Goal: Task Accomplishment & Management: Manage account settings

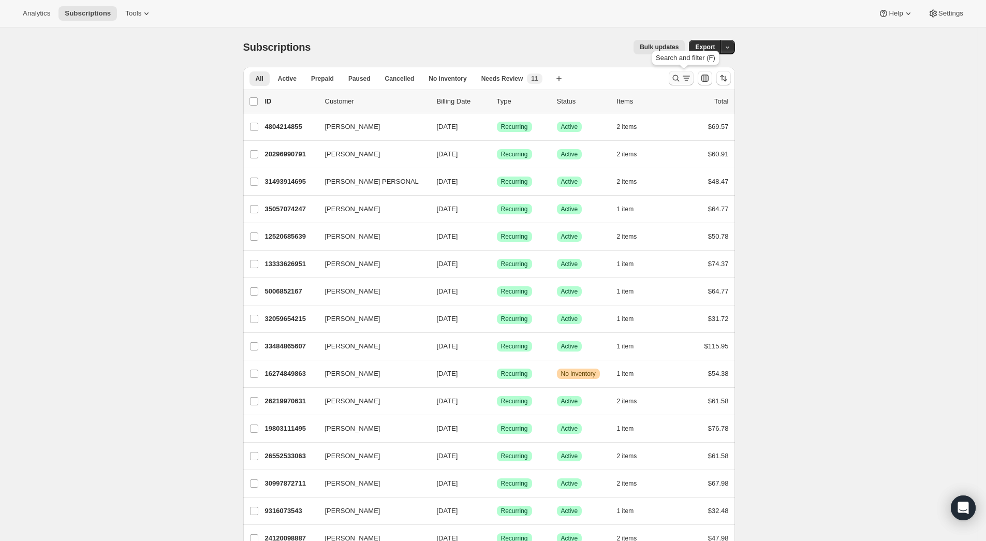
click at [681, 76] on icon "Search and filter results" at bounding box center [676, 78] width 10 height 10
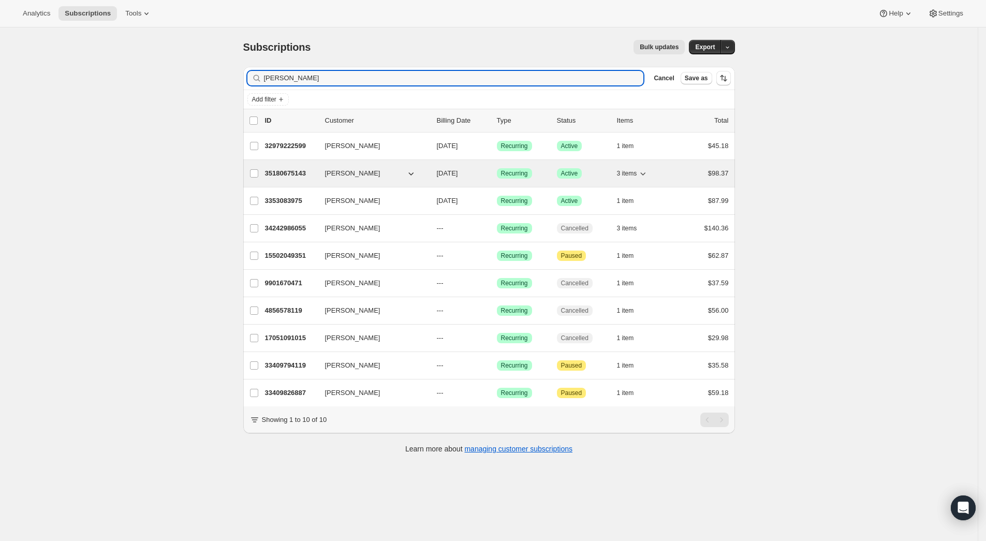
type input "bonnie"
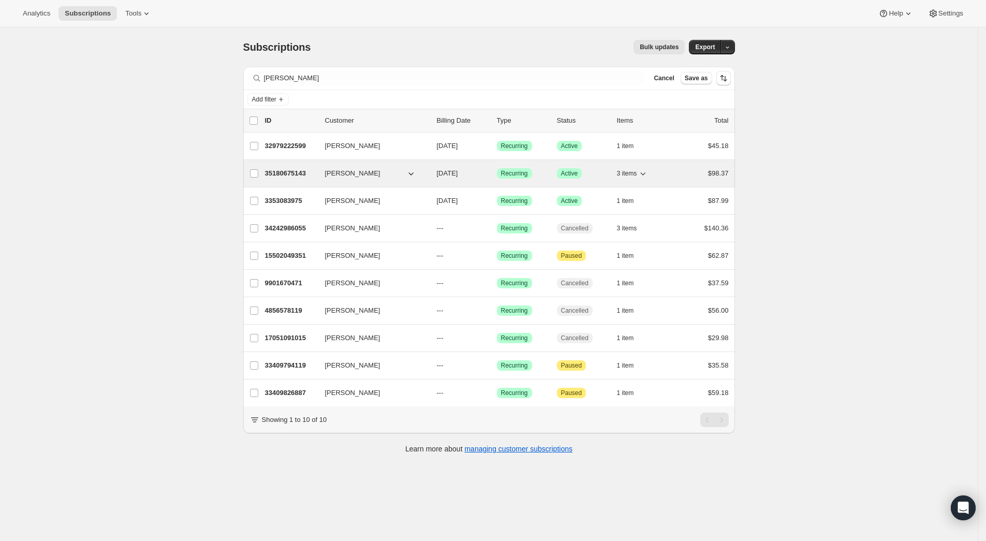
click at [374, 174] on button "[PERSON_NAME]" at bounding box center [371, 173] width 104 height 17
click at [292, 179] on p "35180675143" at bounding box center [291, 173] width 52 height 10
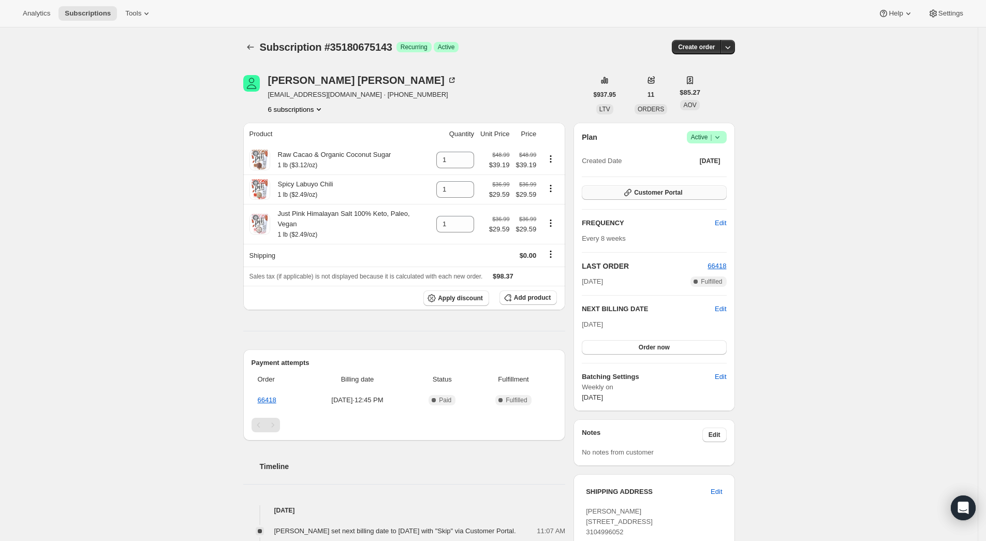
click at [646, 195] on span "Customer Portal" at bounding box center [658, 192] width 48 height 8
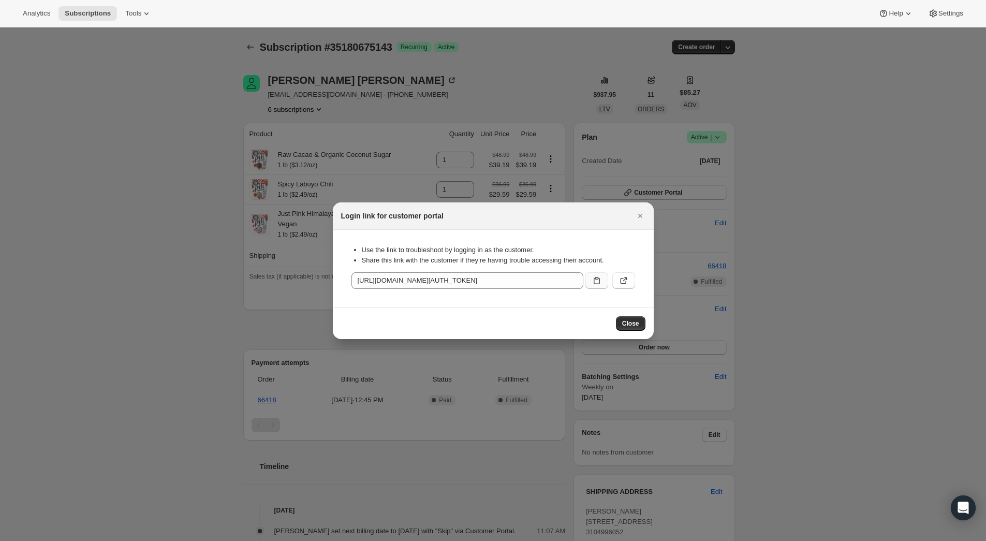
click at [598, 276] on icon ":rc7:" at bounding box center [597, 280] width 10 height 10
click at [842, 246] on div at bounding box center [493, 270] width 986 height 541
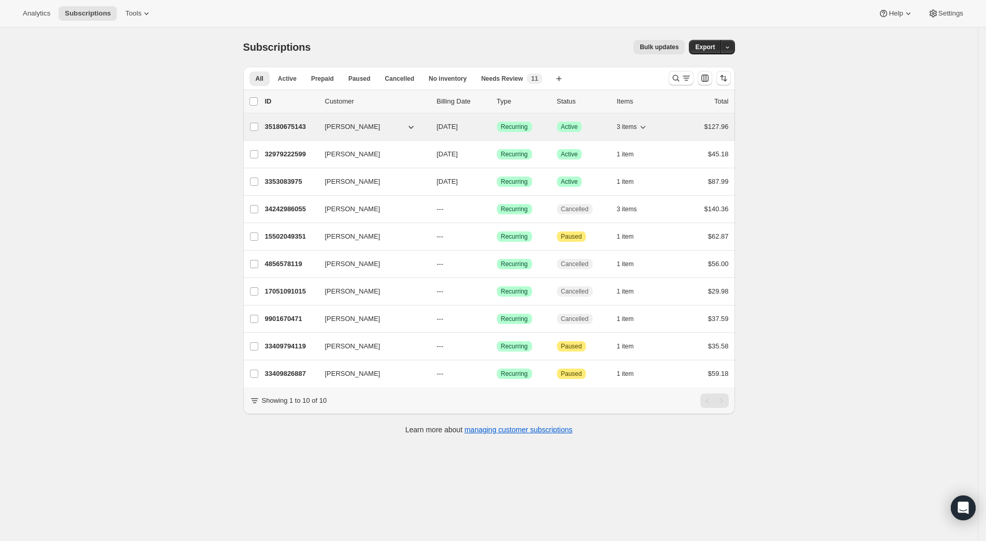
click at [352, 131] on span "[PERSON_NAME]" at bounding box center [352, 127] width 55 height 10
click at [300, 126] on p "35180675143" at bounding box center [291, 127] width 52 height 10
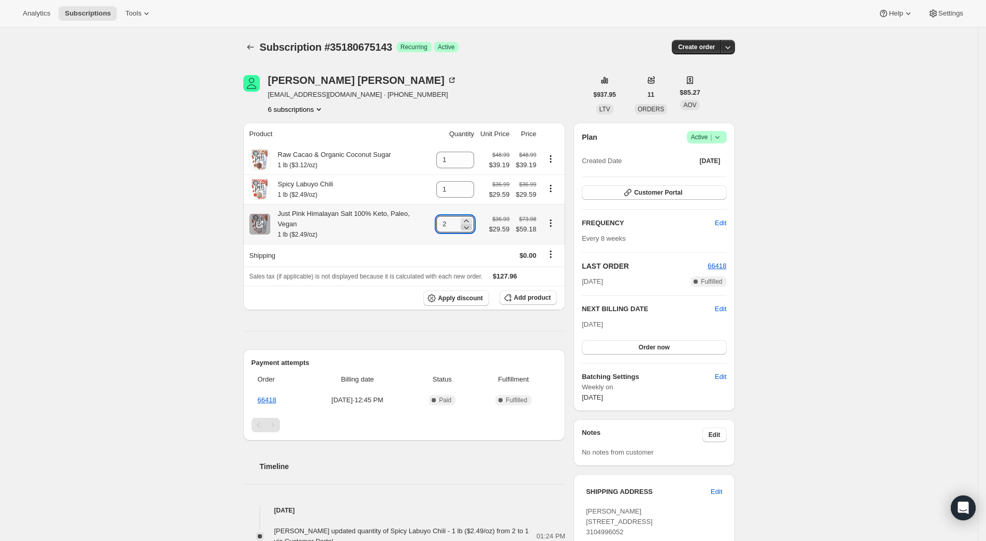
click at [468, 226] on icon at bounding box center [466, 227] width 5 height 3
type input "1"
click at [535, 293] on span "Add product" at bounding box center [532, 297] width 37 height 8
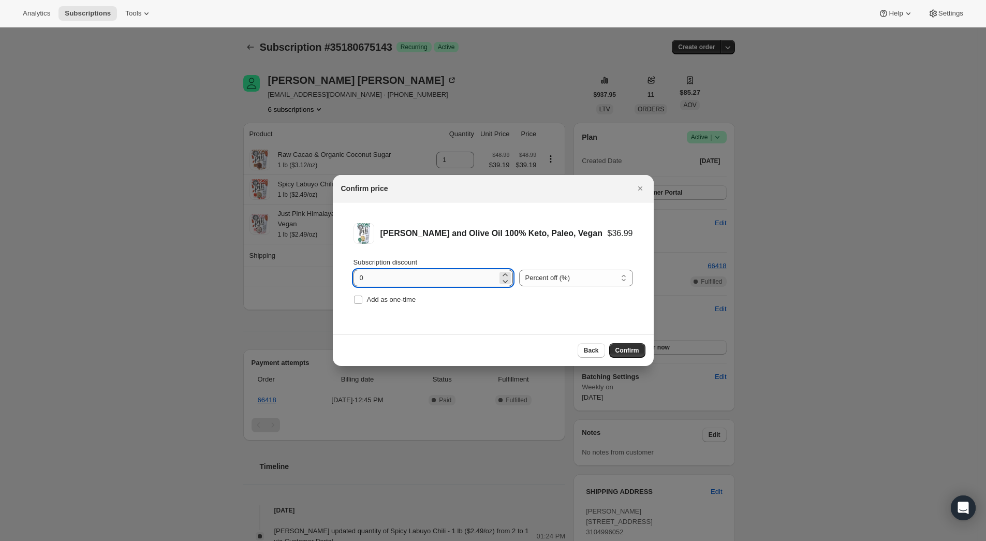
click at [378, 275] on input "0" at bounding box center [425, 278] width 144 height 17
type input "20"
click at [525, 311] on li "[PERSON_NAME] and Olive Oil 100% Keto, Paleo, Vegan $36.99 $29.59 Subscription …" at bounding box center [493, 264] width 321 height 125
click at [632, 346] on span "Confirm" at bounding box center [627, 350] width 24 height 8
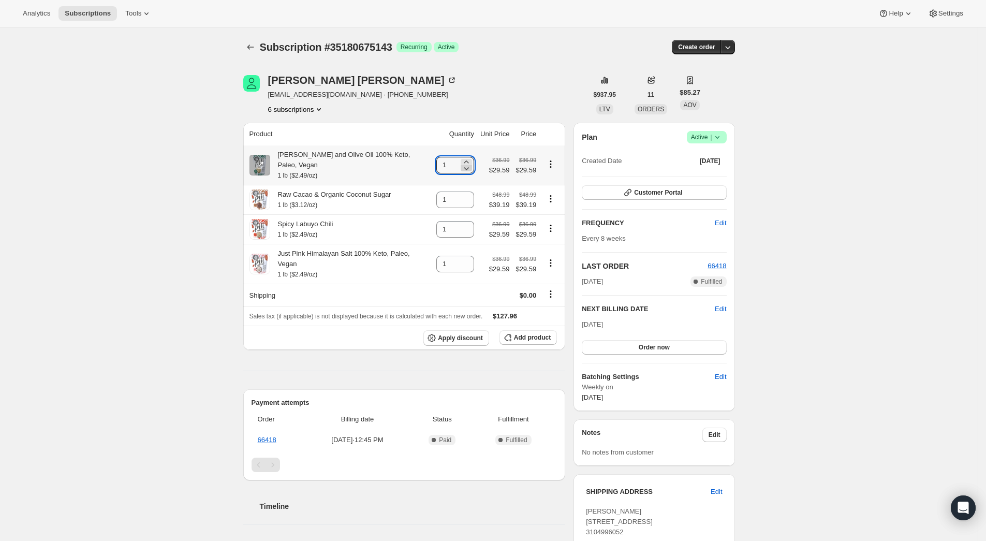
click at [469, 163] on icon at bounding box center [466, 168] width 10 height 10
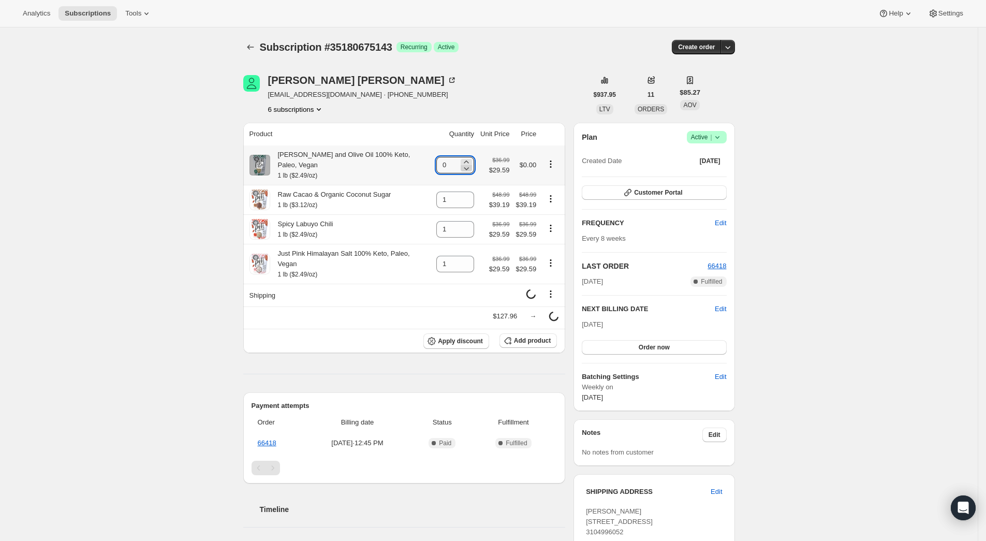
click at [469, 164] on icon at bounding box center [466, 168] width 10 height 10
click at [468, 160] on icon at bounding box center [466, 161] width 5 height 3
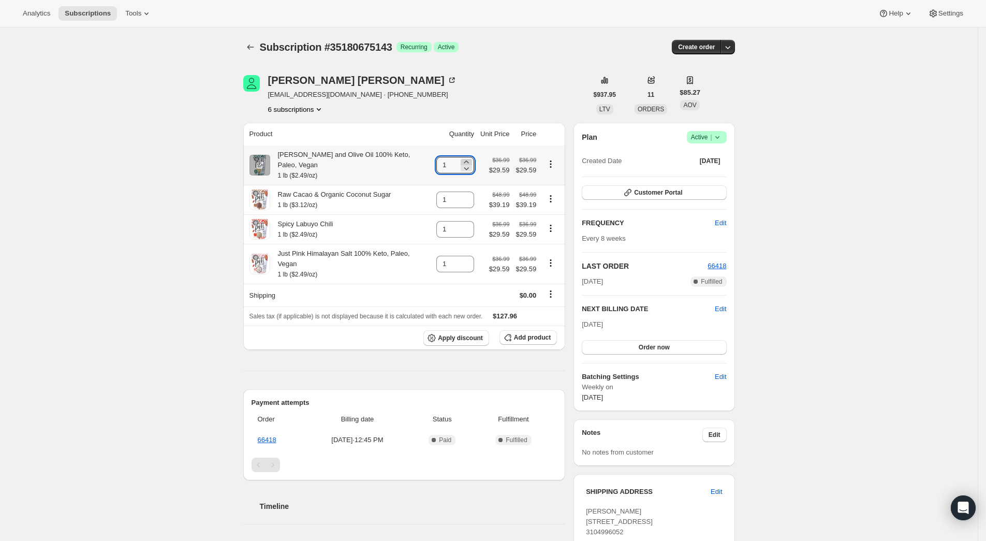
click at [468, 160] on icon at bounding box center [466, 161] width 5 height 3
type input "2"
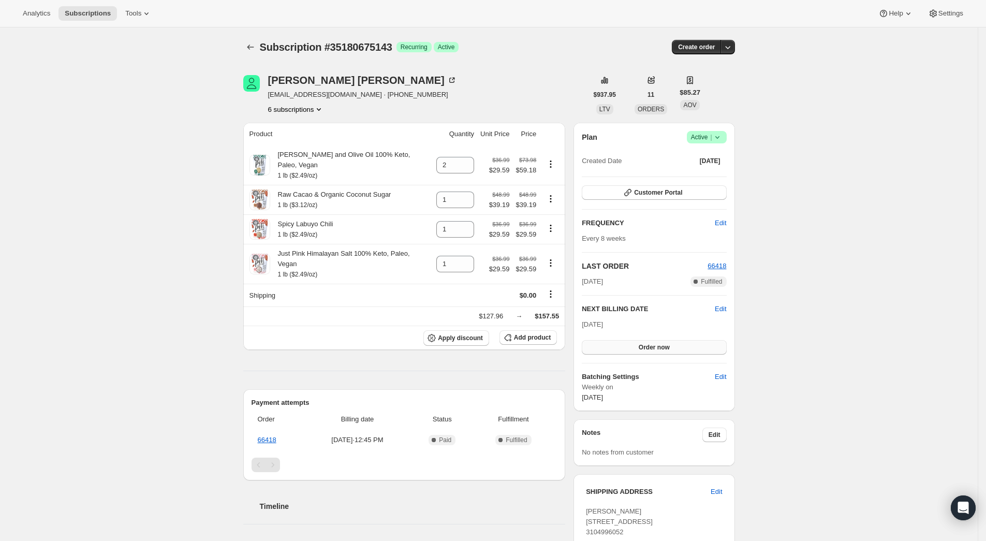
click at [657, 346] on span "Order now" at bounding box center [654, 347] width 31 height 8
click at [674, 343] on button "Click to confirm" at bounding box center [654, 347] width 144 height 14
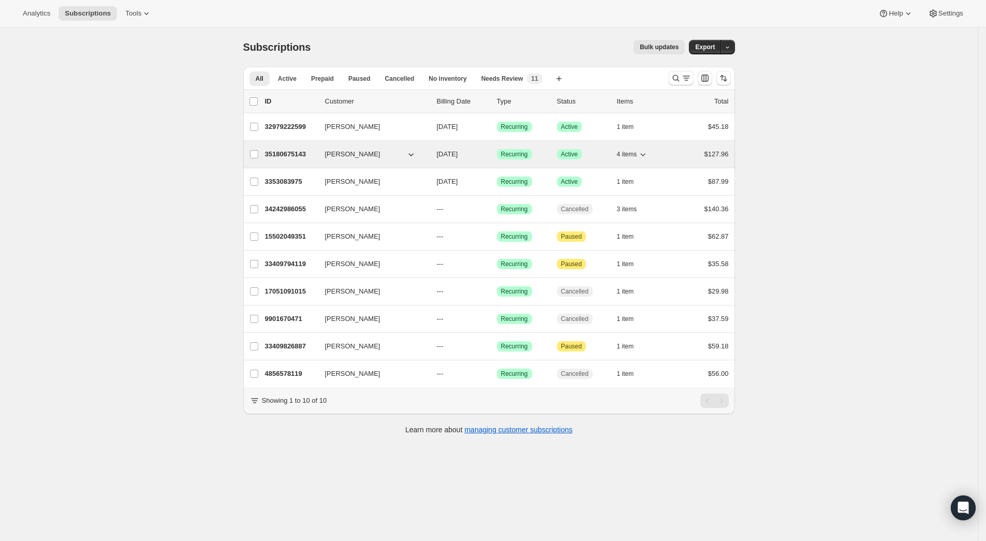
click at [299, 157] on p "35180675143" at bounding box center [291, 154] width 52 height 10
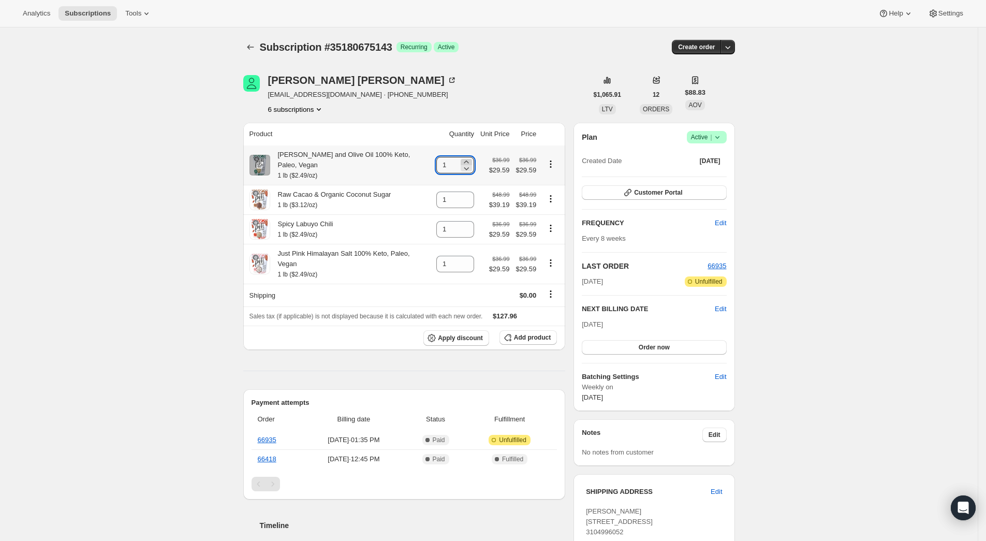
click at [470, 157] on icon at bounding box center [466, 162] width 10 height 10
type input "2"
click at [625, 346] on button "Order now" at bounding box center [654, 347] width 144 height 14
click at [625, 346] on button "Click to confirm" at bounding box center [654, 347] width 144 height 14
